Goal: Obtain resource: Download file/media

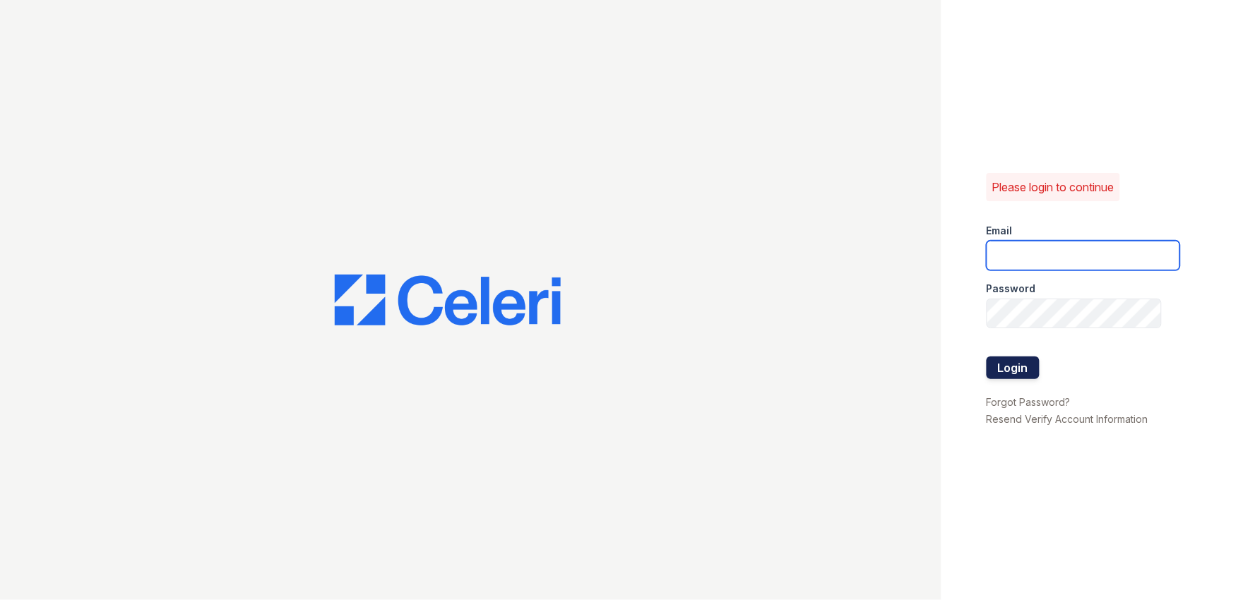
type input "arden2@cafmanagement.com"
click at [1013, 373] on button "Login" at bounding box center [1013, 368] width 53 height 23
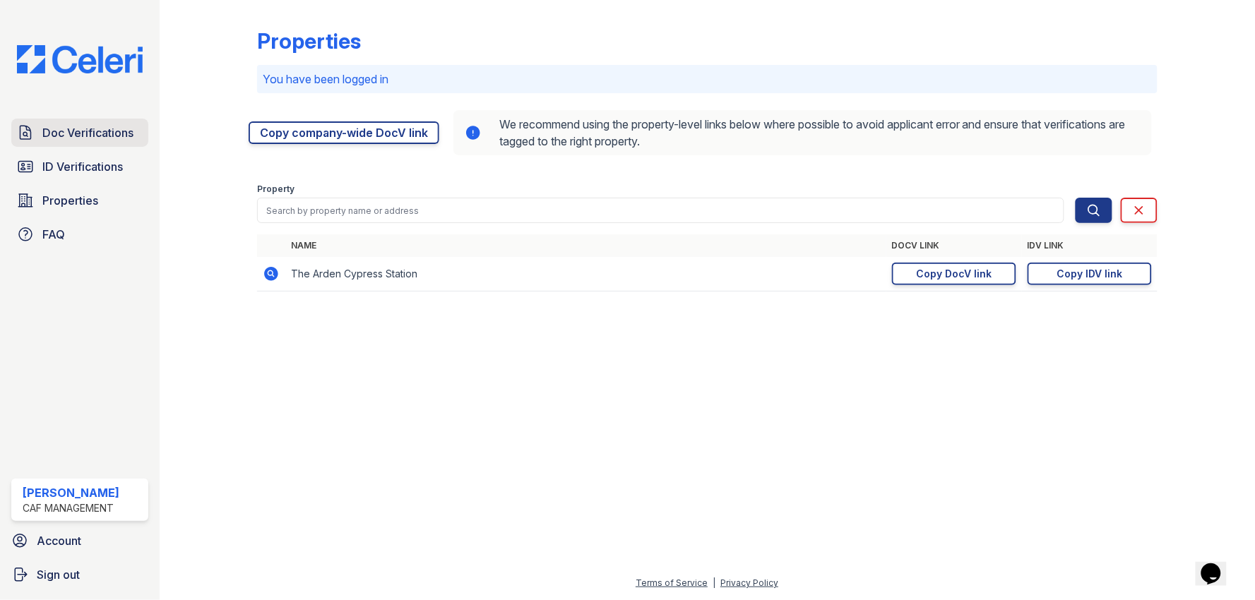
click at [95, 131] on span "Doc Verifications" at bounding box center [87, 132] width 91 height 17
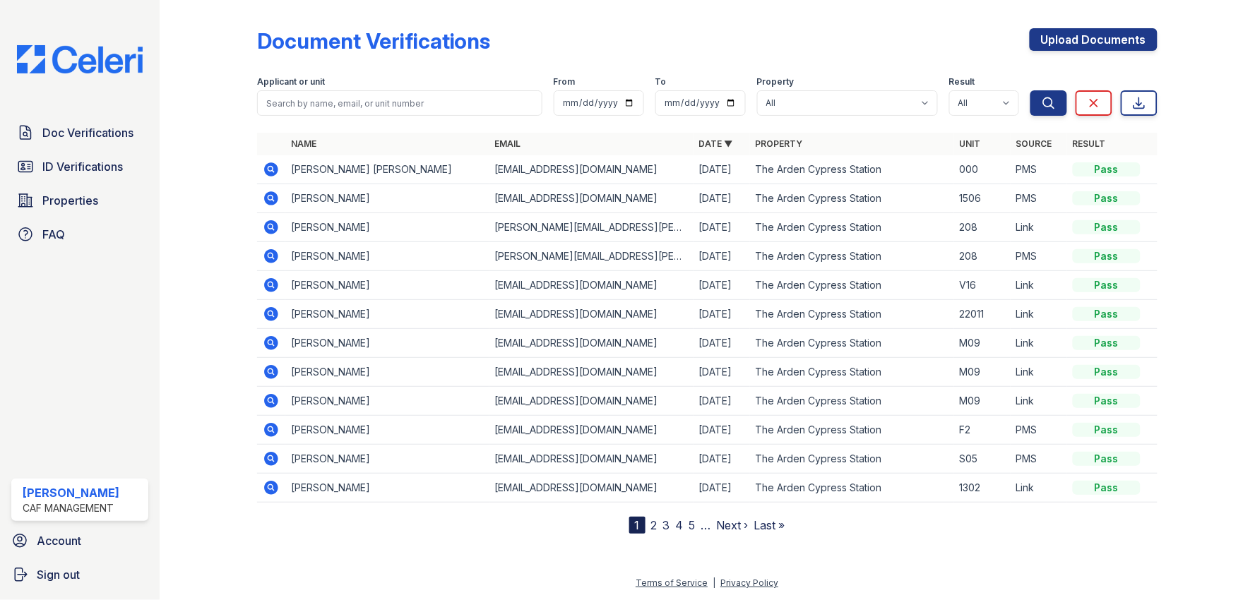
click at [651, 528] on link "2" at bounding box center [654, 526] width 6 height 14
click at [663, 523] on link "1" at bounding box center [662, 526] width 5 height 14
click at [653, 531] on link "2" at bounding box center [654, 526] width 6 height 14
click at [699, 525] on link "3" at bounding box center [697, 526] width 7 height 14
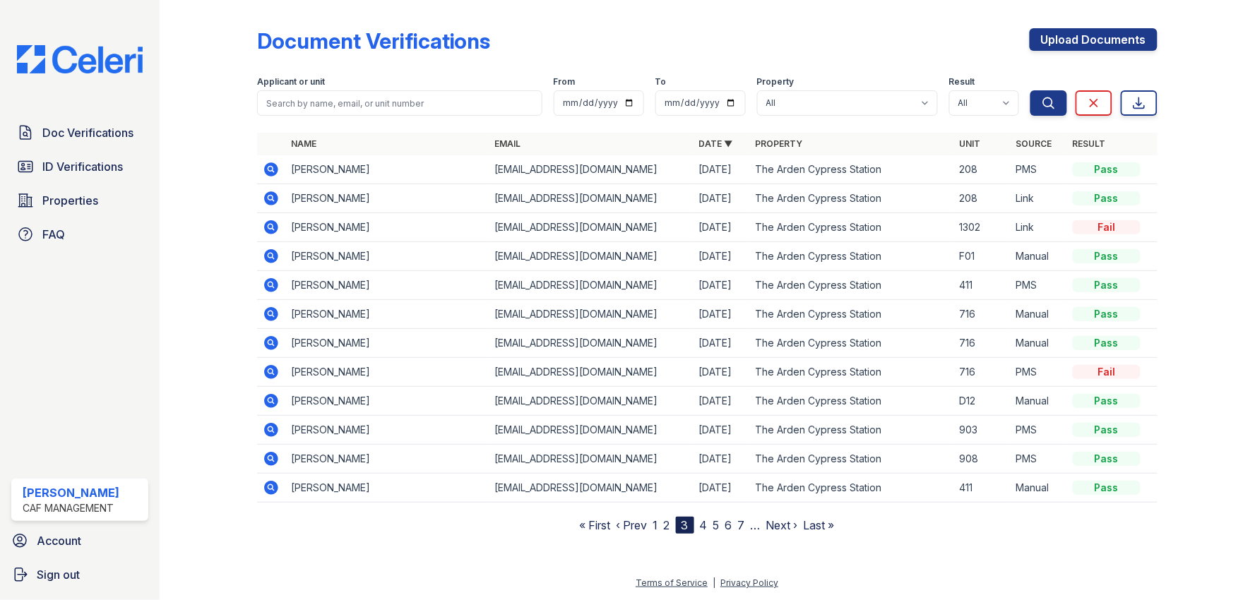
click at [668, 528] on link "2" at bounding box center [667, 526] width 6 height 14
click at [711, 526] on link "4" at bounding box center [710, 526] width 8 height 14
click at [711, 526] on link "5" at bounding box center [710, 526] width 6 height 14
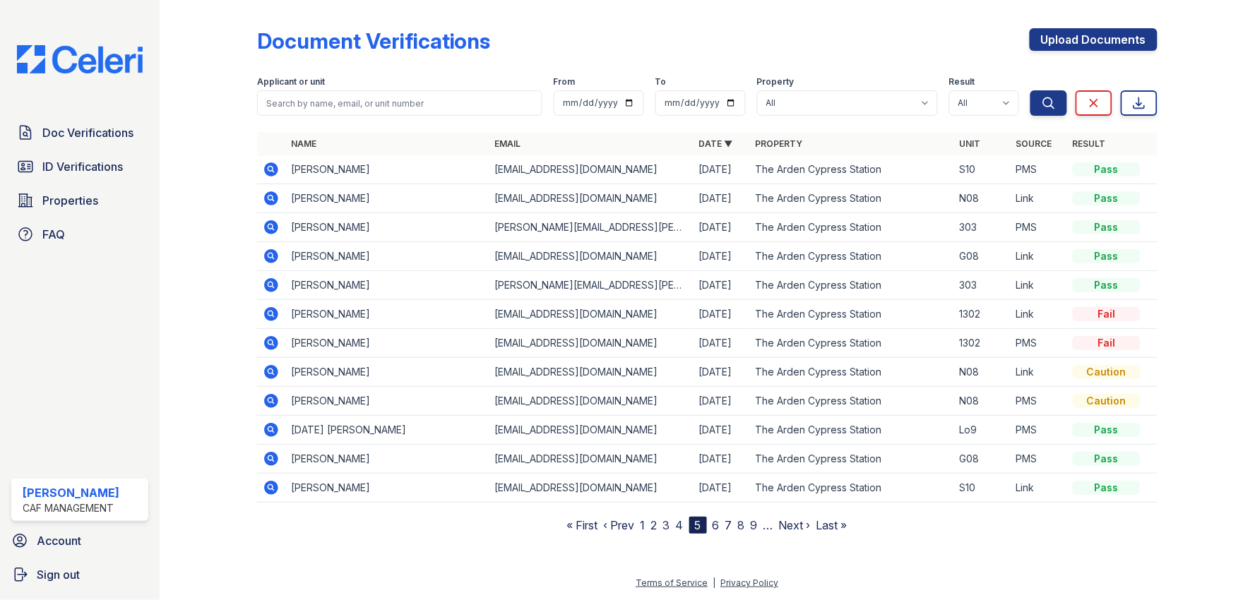
click at [717, 523] on link "6" at bounding box center [716, 526] width 7 height 14
click at [648, 528] on link "2" at bounding box center [645, 526] width 6 height 14
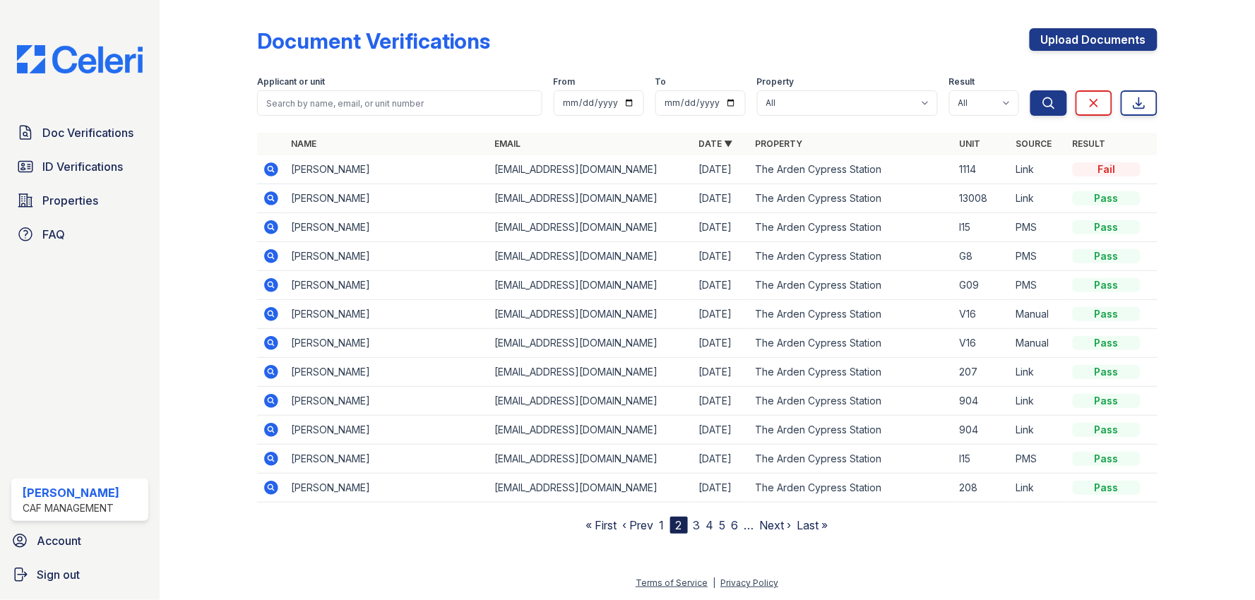
click at [661, 526] on link "1" at bounding box center [662, 526] width 5 height 14
click at [269, 283] on icon at bounding box center [270, 285] width 4 height 4
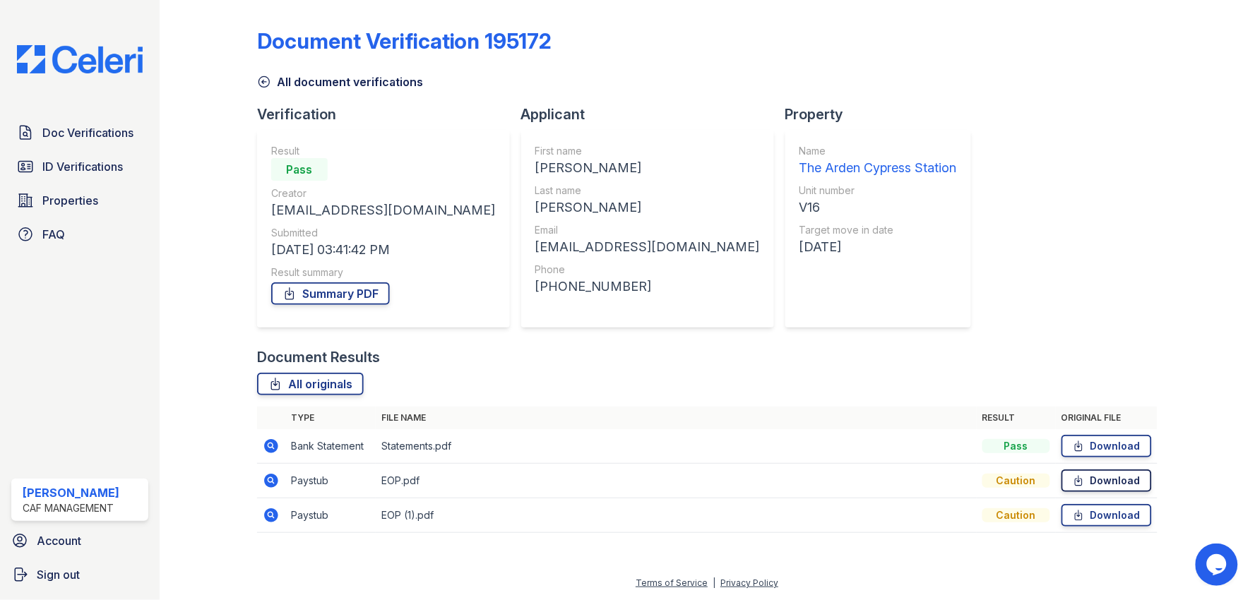
click at [1133, 488] on link "Download" at bounding box center [1107, 481] width 90 height 23
click at [1120, 516] on link "Download" at bounding box center [1107, 515] width 90 height 23
click at [947, 292] on div "Document Verification 195172 All document verifications Verification Result Pas…" at bounding box center [707, 277] width 901 height 542
click at [96, 165] on span "ID Verifications" at bounding box center [82, 166] width 81 height 17
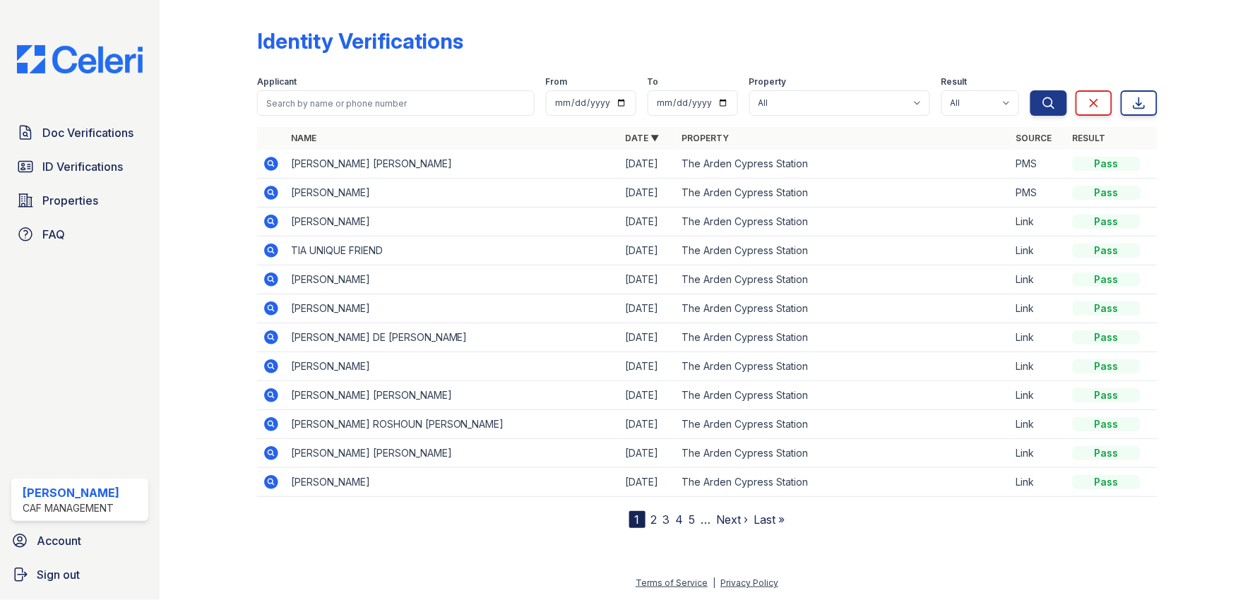
drag, startPoint x: 210, startPoint y: 217, endPoint x: 179, endPoint y: 160, distance: 64.5
click at [210, 215] on div at bounding box center [219, 267] width 75 height 523
click at [110, 162] on span "ID Verifications" at bounding box center [82, 166] width 81 height 17
click at [274, 159] on icon at bounding box center [271, 164] width 14 height 14
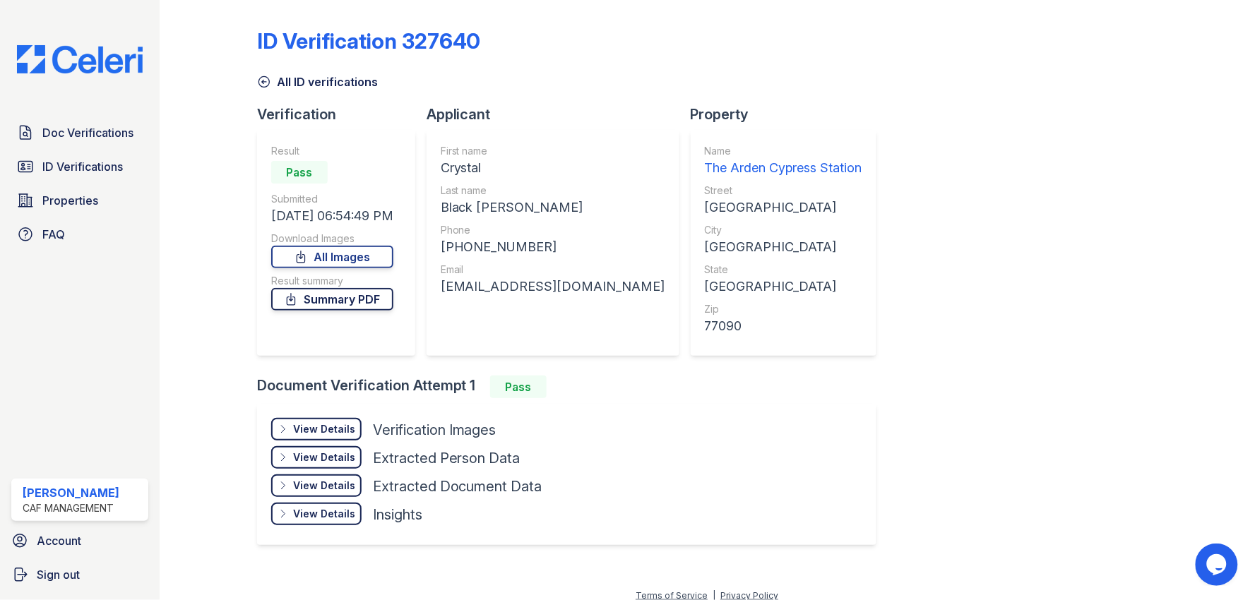
click at [347, 291] on link "Summary PDF" at bounding box center [332, 299] width 122 height 23
drag, startPoint x: 316, startPoint y: 433, endPoint x: 321, endPoint y: 427, distance: 7.5
click at [316, 433] on div "View Details" at bounding box center [324, 429] width 62 height 14
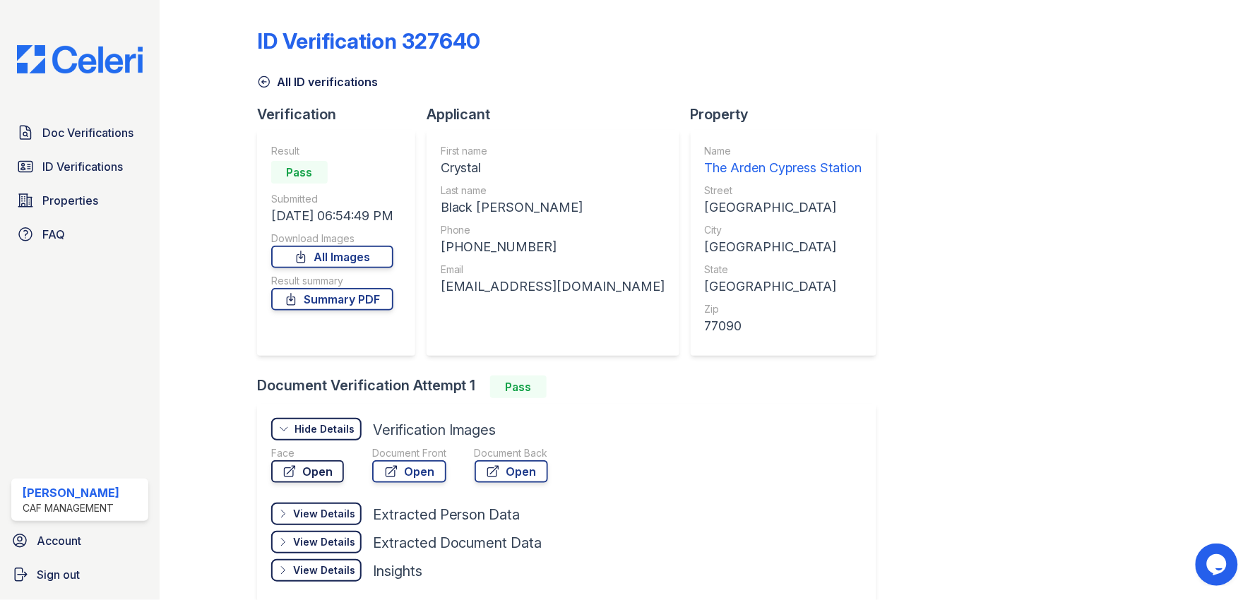
click at [322, 467] on link "Open" at bounding box center [307, 472] width 73 height 23
click at [412, 474] on link "Open" at bounding box center [409, 472] width 74 height 23
click at [509, 476] on link "Open" at bounding box center [511, 472] width 73 height 23
click at [73, 129] on span "Doc Verifications" at bounding box center [87, 132] width 91 height 17
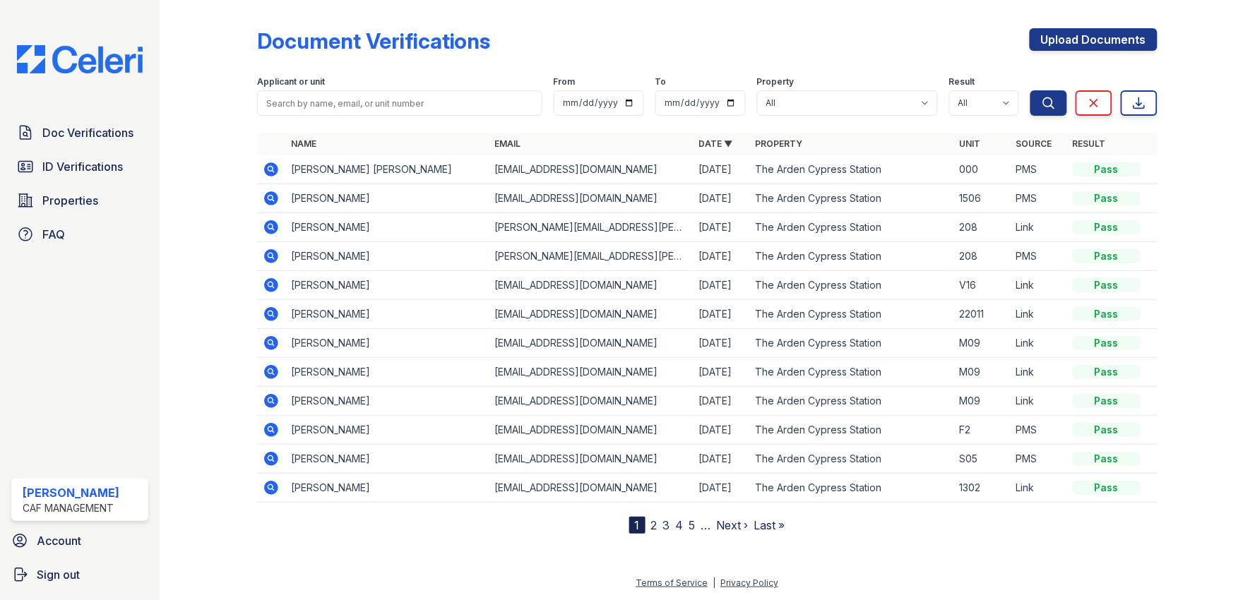
click at [271, 170] on icon at bounding box center [271, 169] width 17 height 17
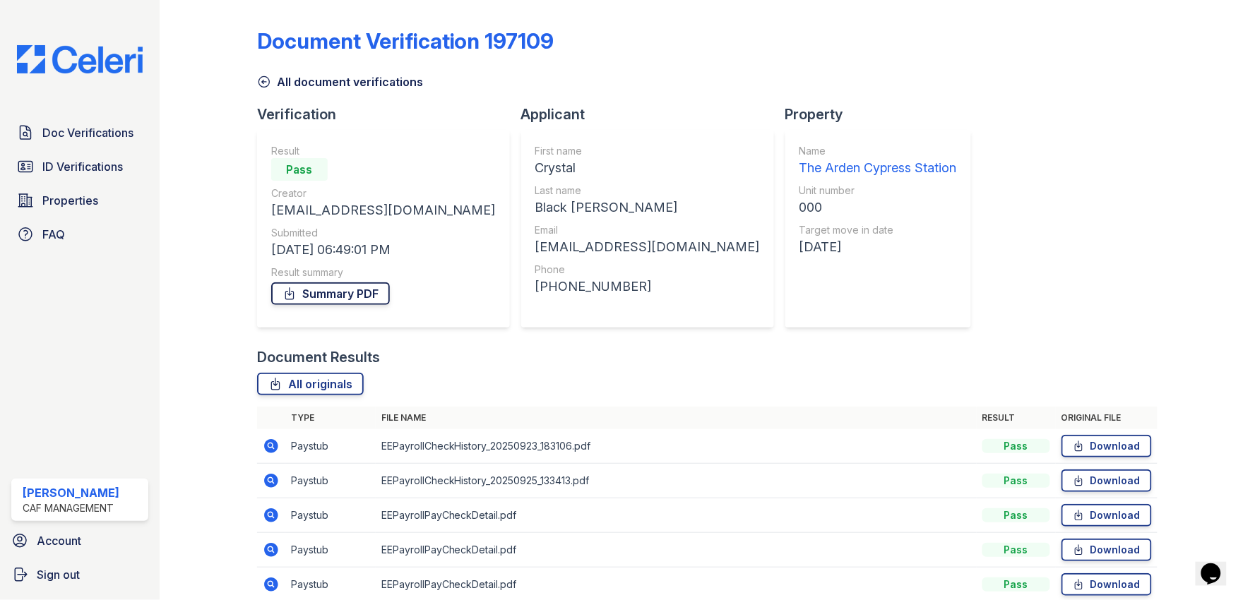
click at [322, 300] on link "Summary PDF" at bounding box center [330, 294] width 119 height 23
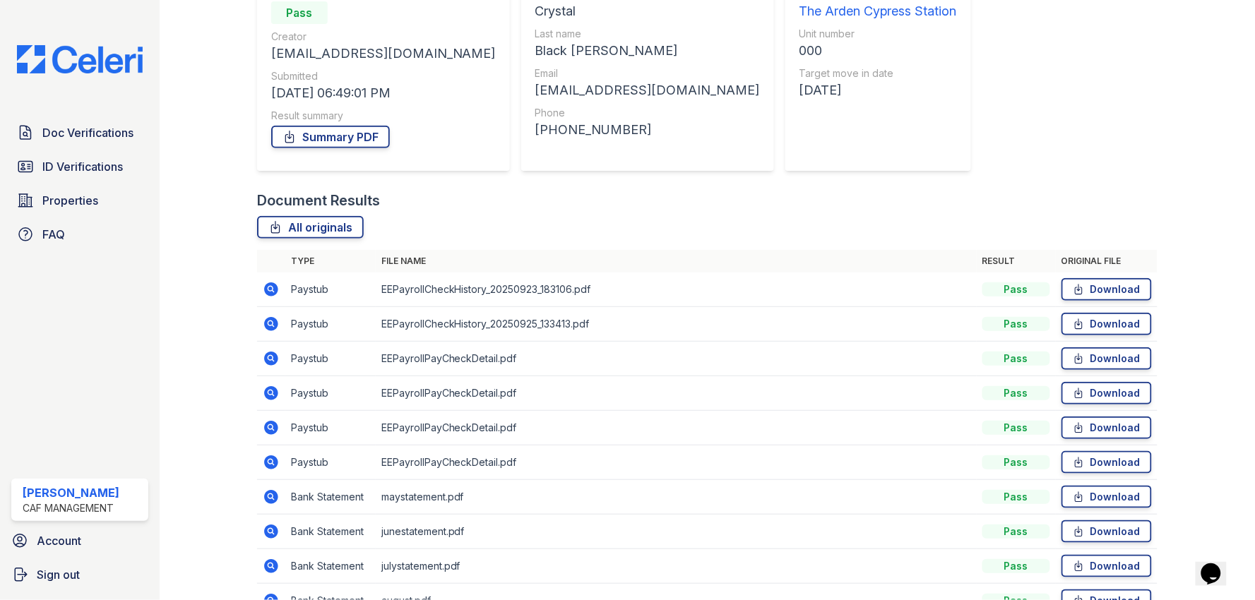
scroll to position [272, 0]
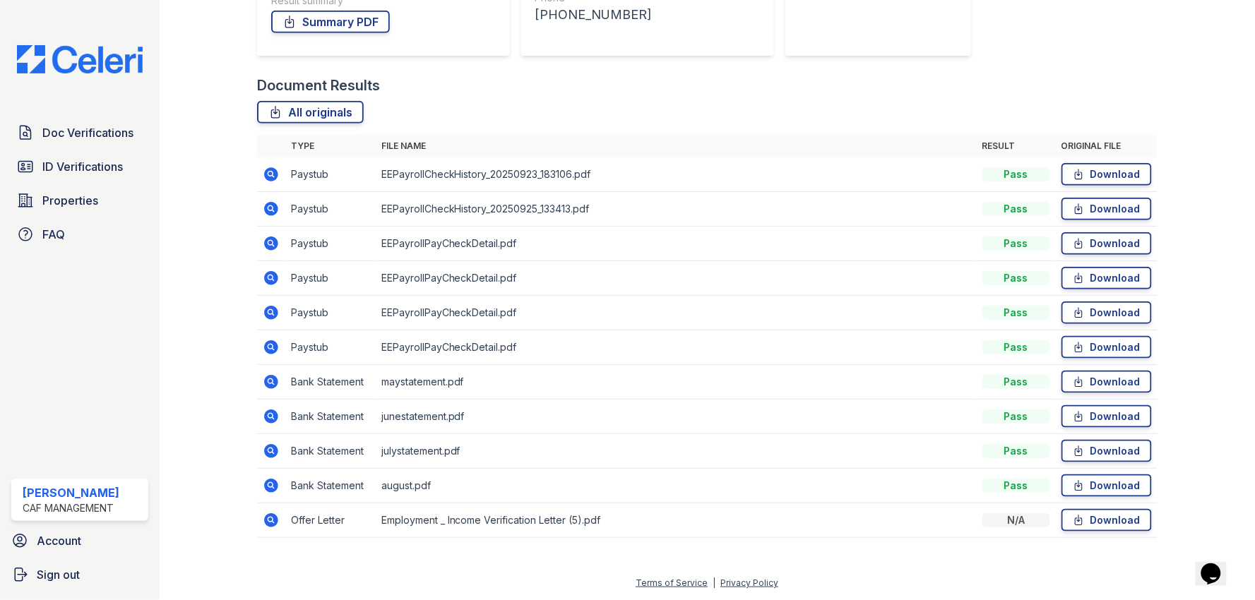
click at [1218, 127] on div at bounding box center [1195, 143] width 75 height 819
click at [1104, 172] on link "Download" at bounding box center [1107, 174] width 90 height 23
click at [1113, 208] on link "Download" at bounding box center [1107, 209] width 90 height 23
click at [1205, 288] on div at bounding box center [1195, 143] width 75 height 819
click at [1127, 236] on link "Download" at bounding box center [1107, 243] width 90 height 23
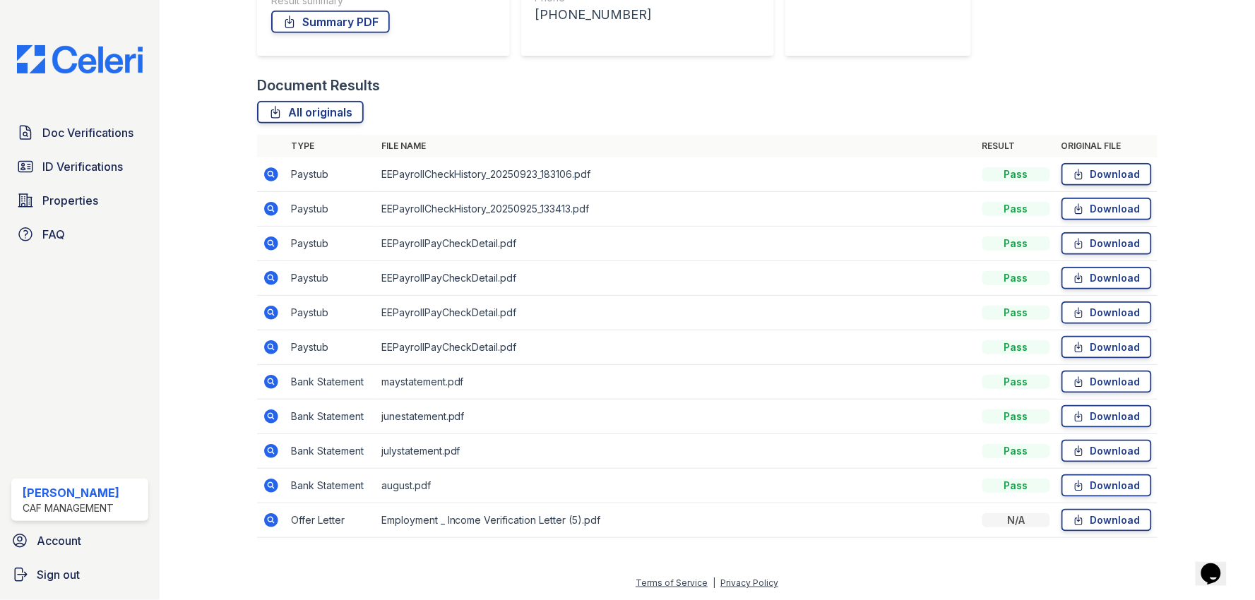
click at [1208, 261] on div at bounding box center [1195, 143] width 75 height 819
click at [1128, 272] on link "Download" at bounding box center [1107, 278] width 90 height 23
click at [1210, 321] on div at bounding box center [1195, 143] width 75 height 819
click at [1125, 318] on link "Download" at bounding box center [1107, 313] width 90 height 23
click at [1191, 341] on div at bounding box center [1195, 143] width 75 height 819
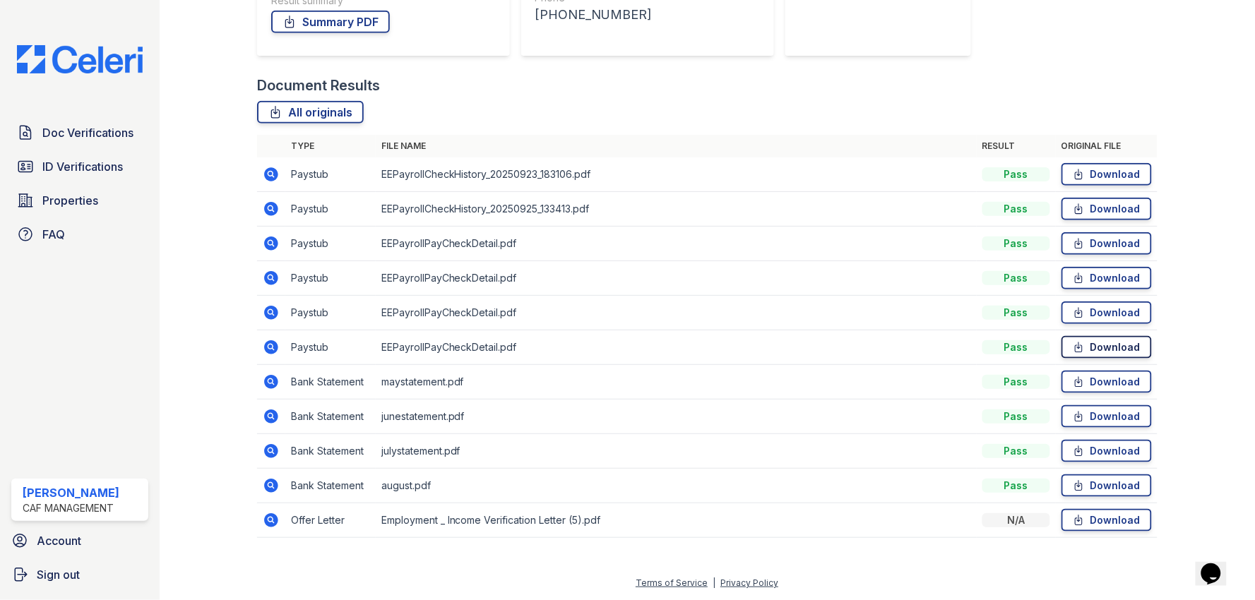
click at [1099, 345] on link "Download" at bounding box center [1107, 347] width 90 height 23
click at [1224, 234] on div "Document Verification 197109 All document verifications Verification Result Pas…" at bounding box center [708, 28] width 1096 height 600
click at [1103, 383] on link "Download" at bounding box center [1107, 382] width 90 height 23
click at [1173, 419] on div at bounding box center [1195, 143] width 75 height 819
click at [1095, 419] on link "Download" at bounding box center [1107, 417] width 90 height 23
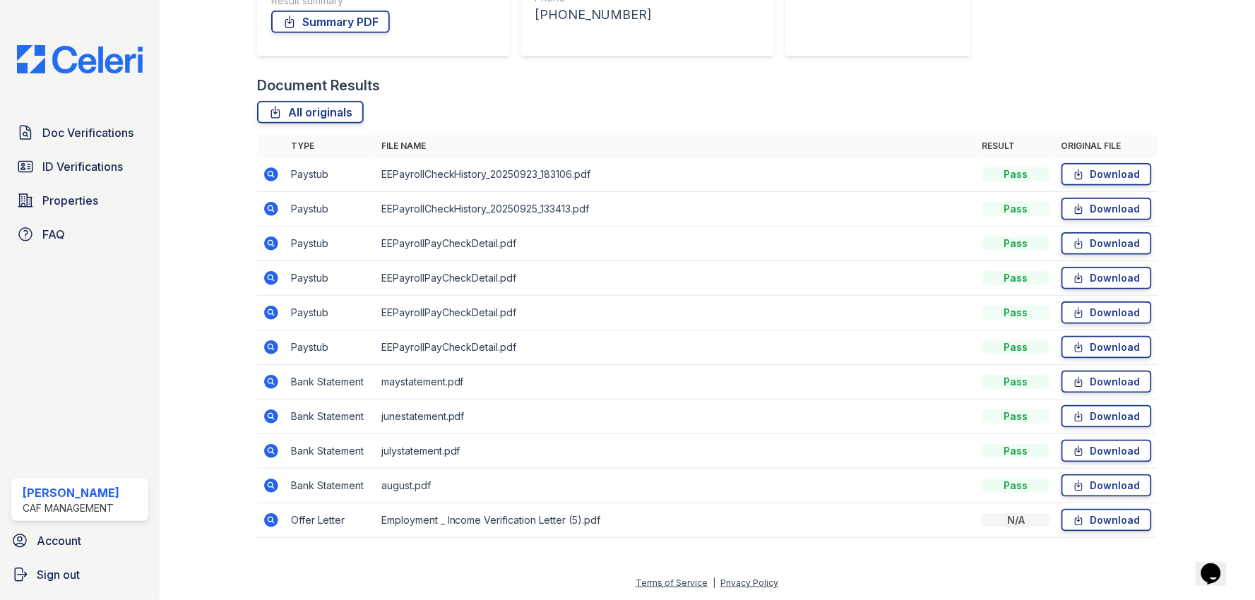
click at [1180, 434] on div at bounding box center [1195, 143] width 75 height 819
click at [1118, 446] on link "Download" at bounding box center [1107, 451] width 90 height 23
click at [1184, 460] on div at bounding box center [1195, 143] width 75 height 819
click at [1119, 485] on link "Download" at bounding box center [1107, 486] width 90 height 23
click at [726, 81] on div "Document Results" at bounding box center [707, 86] width 901 height 20
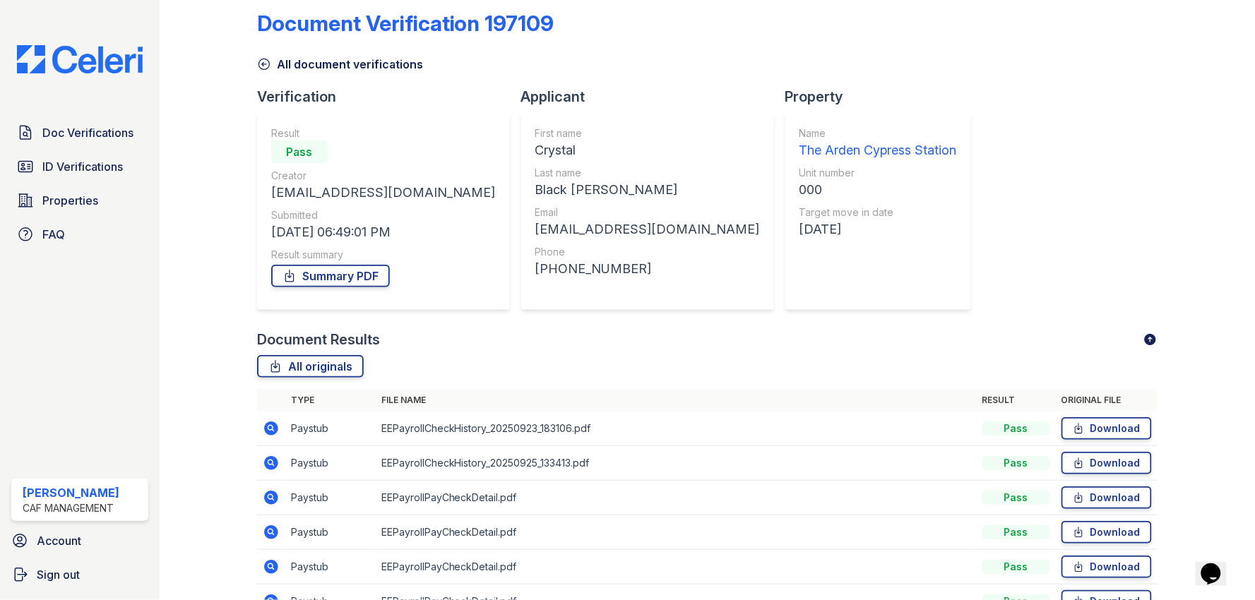
scroll to position [0, 0]
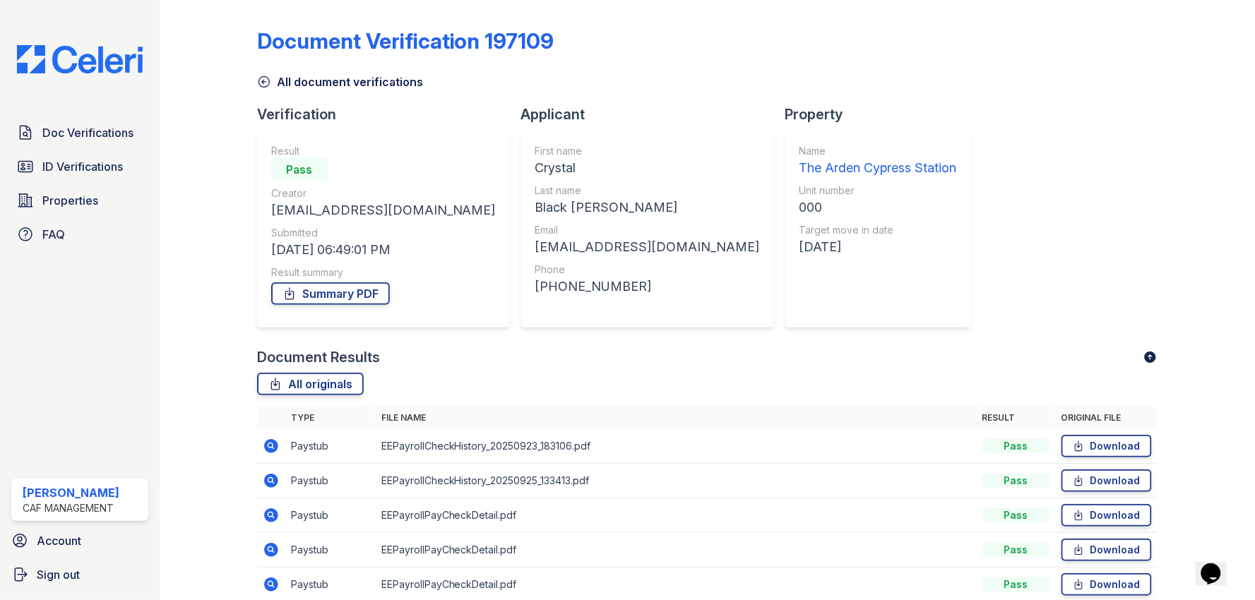
click at [1032, 278] on div "Document Verification 197109 All document verifications Verification Result Pas…" at bounding box center [707, 415] width 901 height 819
click at [76, 130] on span "Doc Verifications" at bounding box center [87, 132] width 91 height 17
